Goal: Task Accomplishment & Management: Use online tool/utility

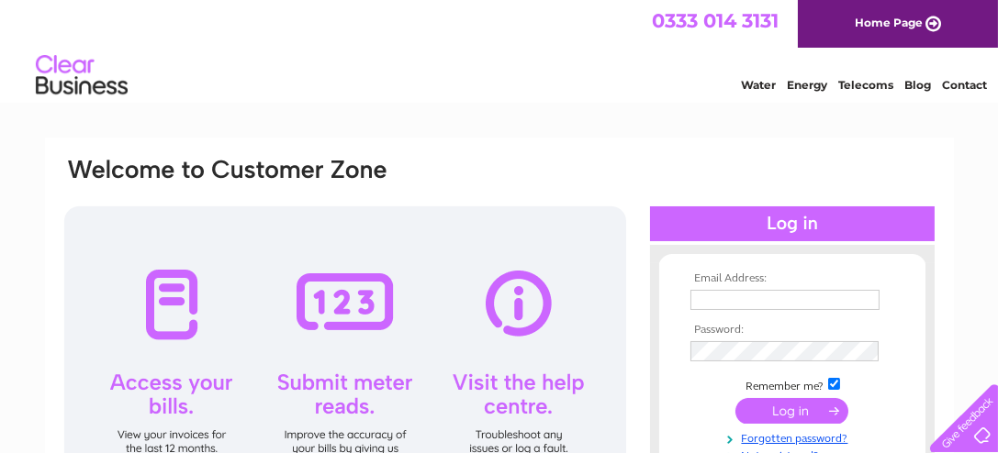
type input "markjohnsapple@gmail.com"
click at [786, 409] on input "submit" at bounding box center [791, 411] width 113 height 26
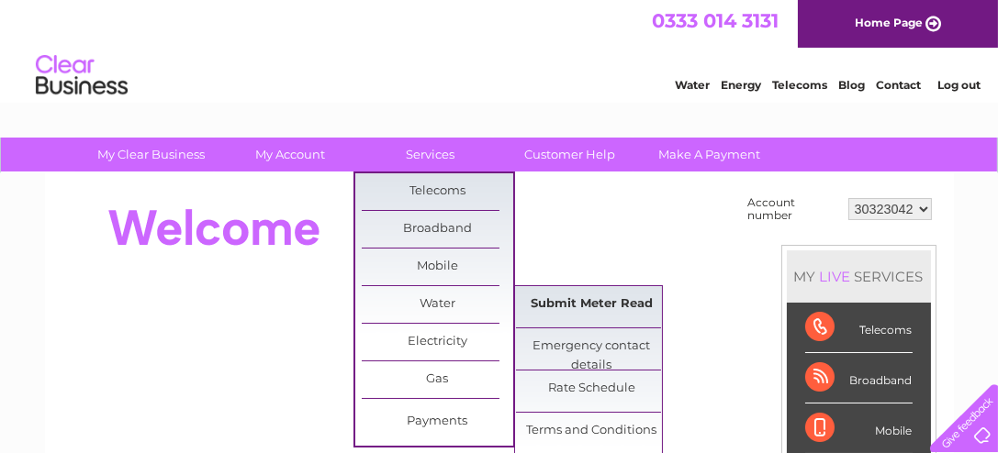
click at [558, 303] on link "Submit Meter Read" at bounding box center [591, 304] width 151 height 37
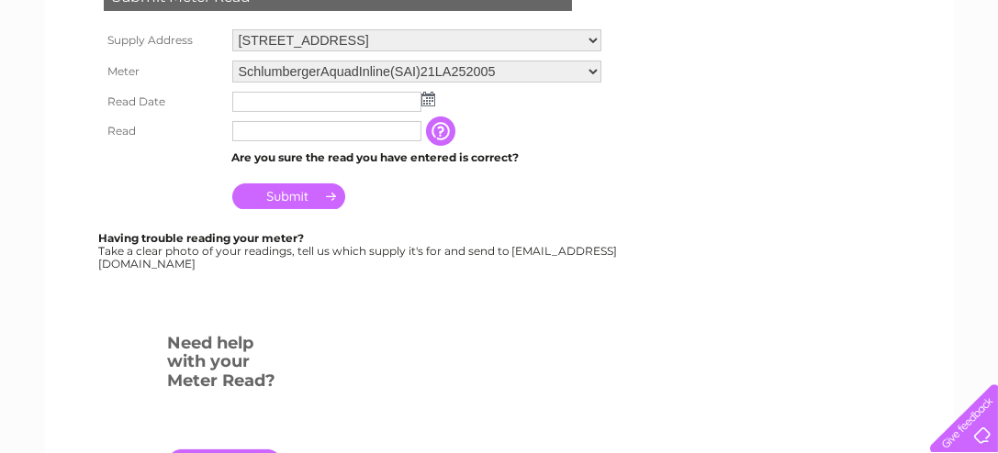
scroll to position [275, 0]
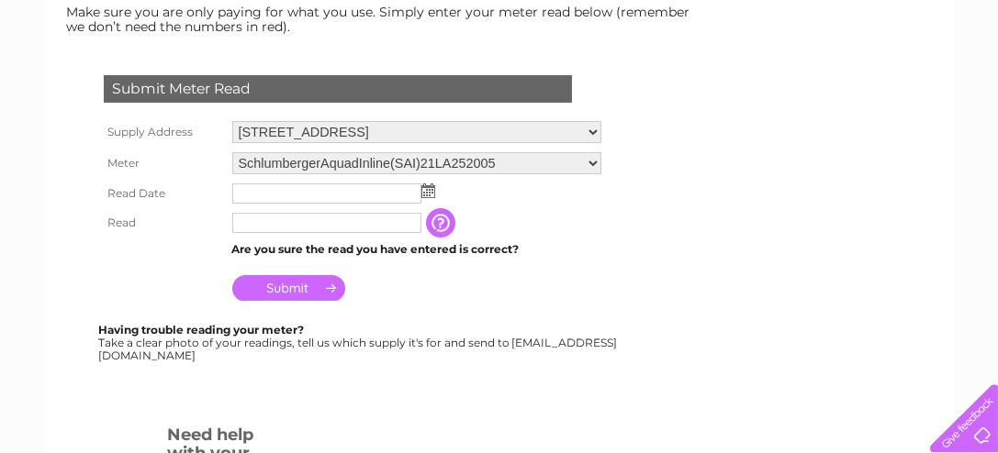
click at [423, 193] on img at bounding box center [428, 191] width 14 height 15
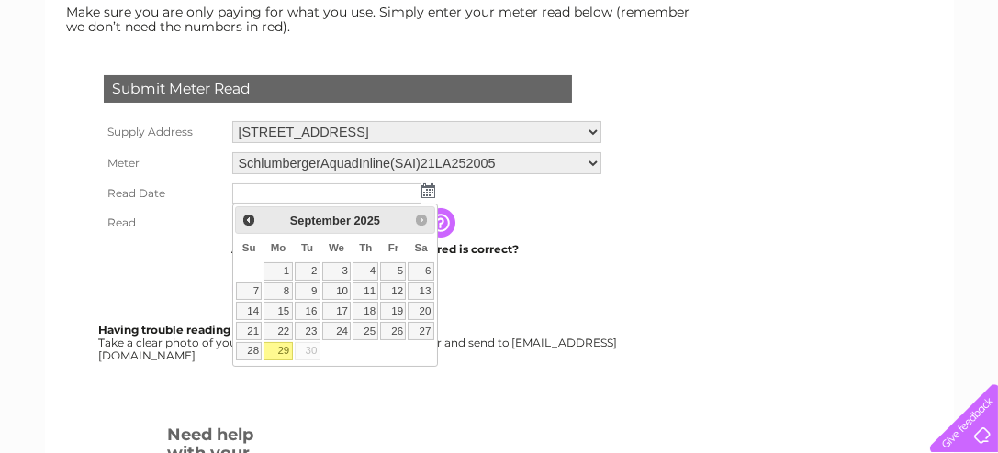
click at [288, 344] on link "29" at bounding box center [277, 351] width 28 height 18
type input "2025/09/29"
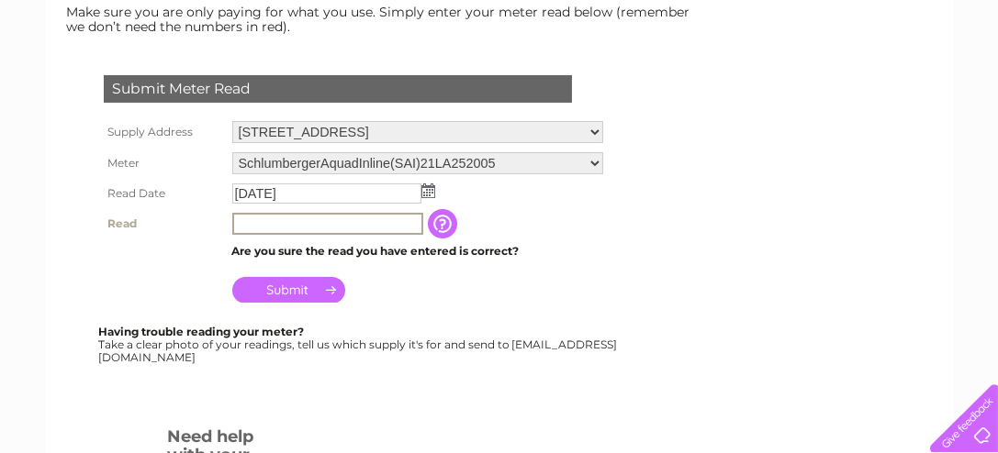
click at [293, 225] on input "text" at bounding box center [327, 224] width 191 height 22
type input "00060"
click at [275, 284] on input "Submit" at bounding box center [288, 290] width 113 height 26
